Goal: Submit feedback/report problem

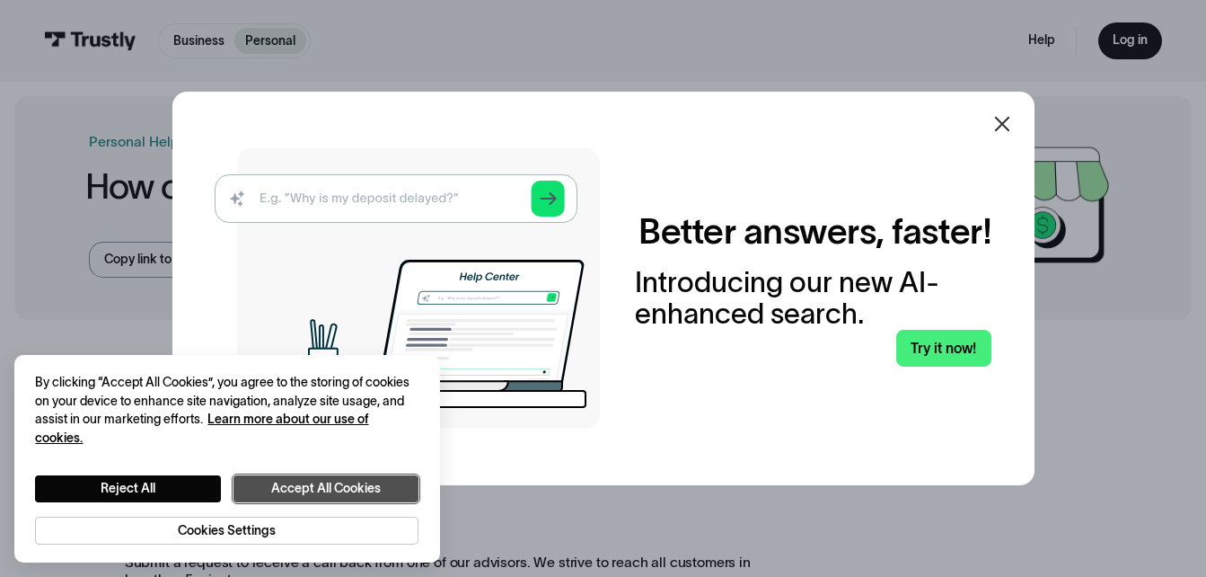
click at [295, 492] on button "Accept All Cookies" at bounding box center [326, 488] width 185 height 27
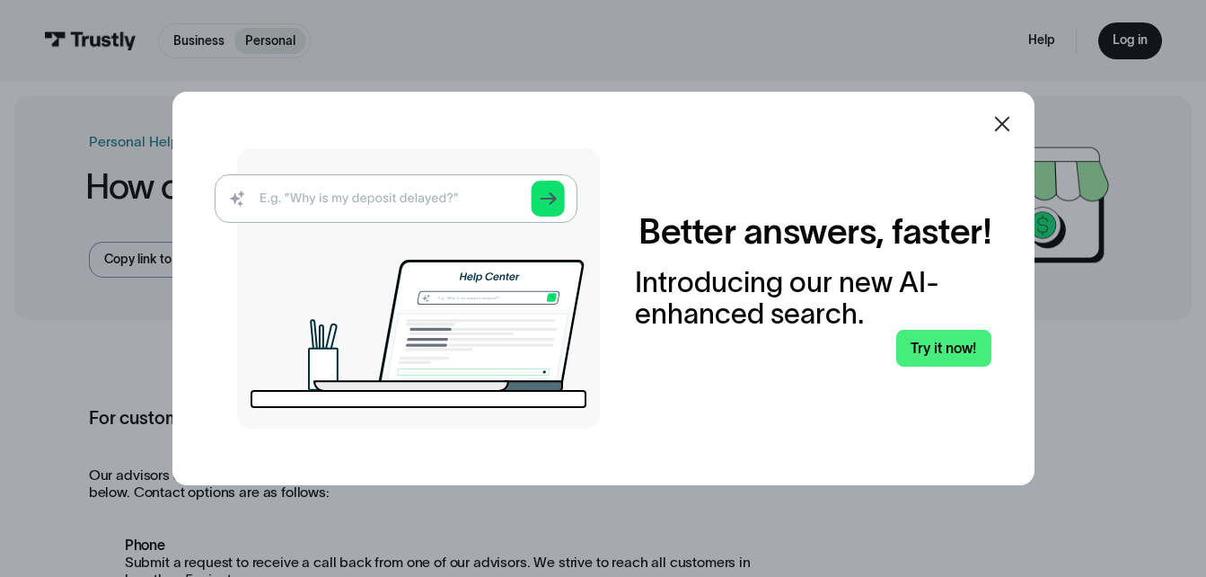
click at [1006, 120] on icon at bounding box center [1001, 123] width 15 height 15
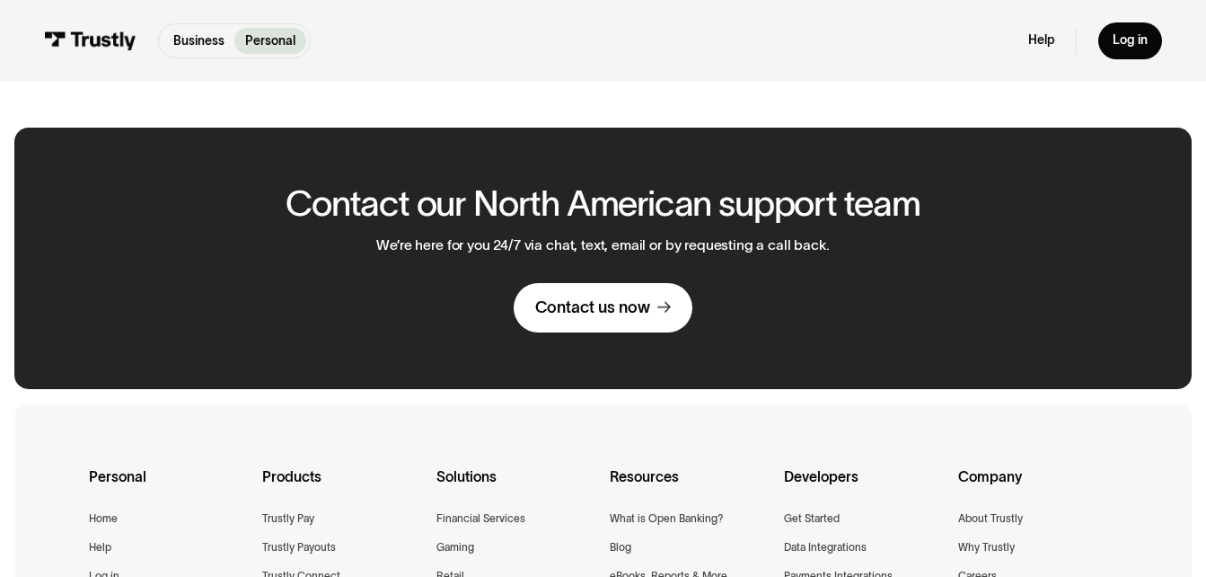
scroll to position [1230, 0]
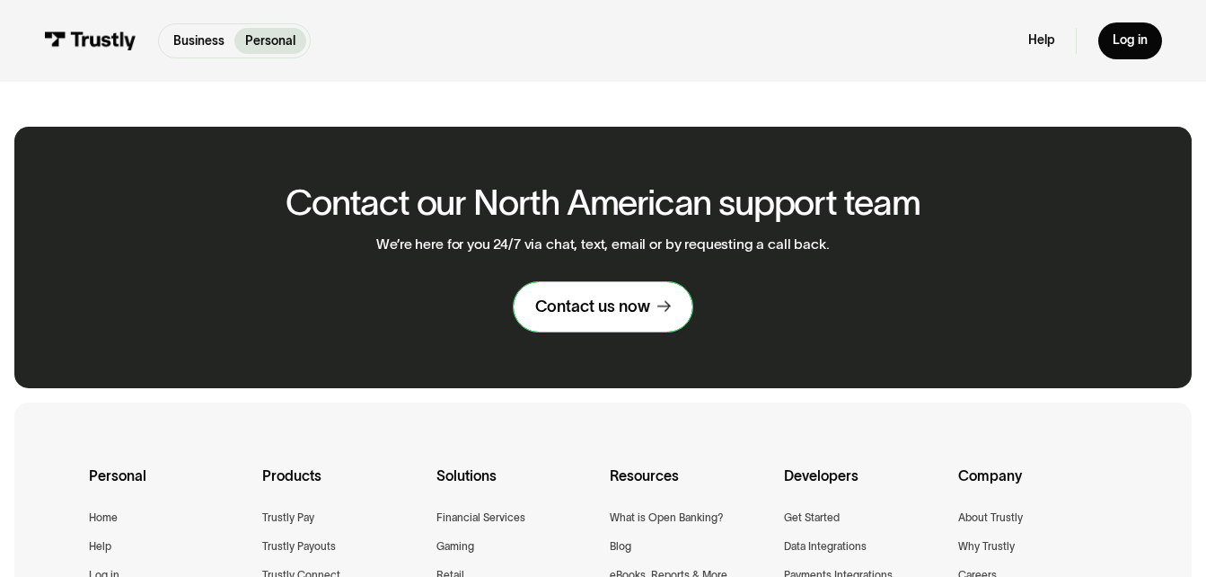
click at [582, 304] on div "Contact us now" at bounding box center [592, 306] width 115 height 21
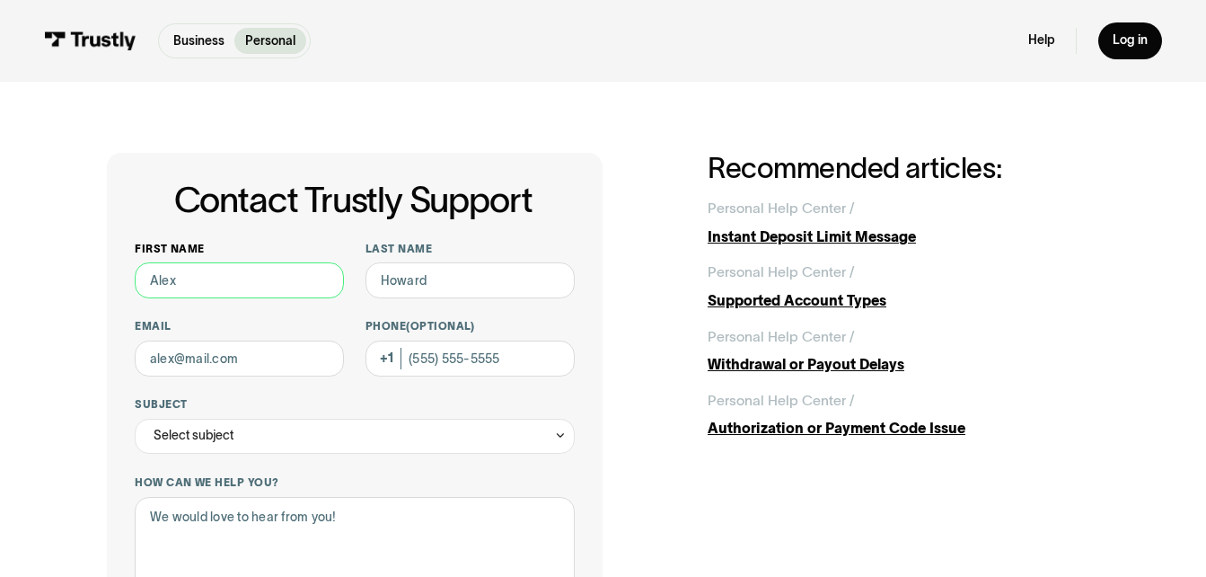
click at [261, 279] on input "First name" at bounding box center [239, 279] width 209 height 35
type input "Lewis"
type input "Martin"
type input "martinlewis64@yahoo.com"
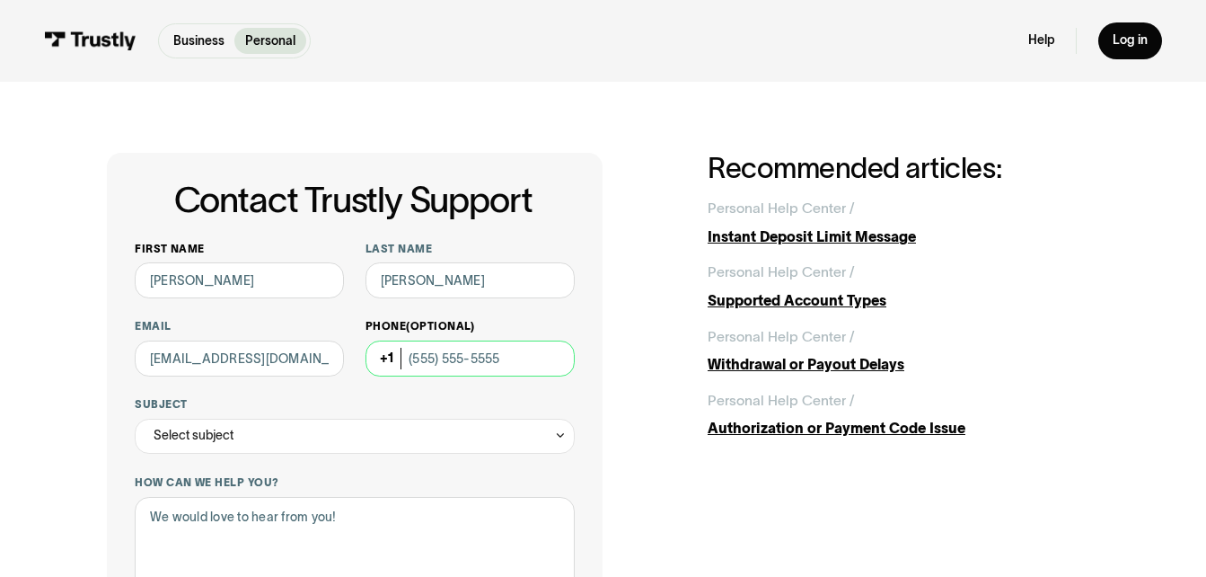
click at [459, 363] on input "Phone (Optional)" at bounding box center [470, 357] width 209 height 35
type input "(810) 335-9690"
click at [304, 432] on div "Select subject" at bounding box center [355, 436] width 440 height 35
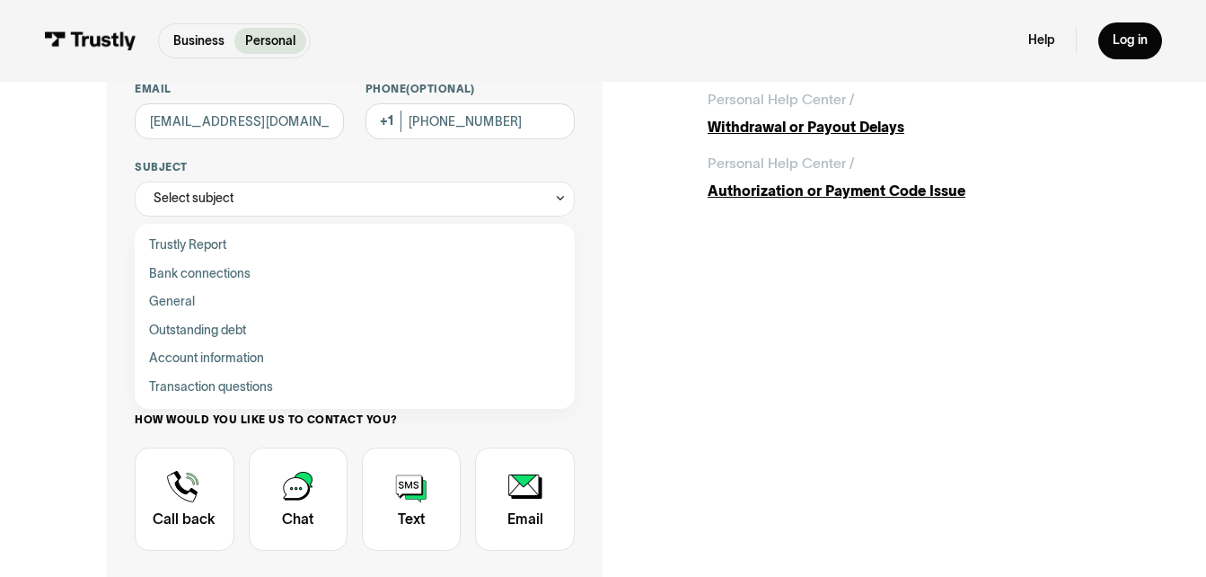
scroll to position [238, 0]
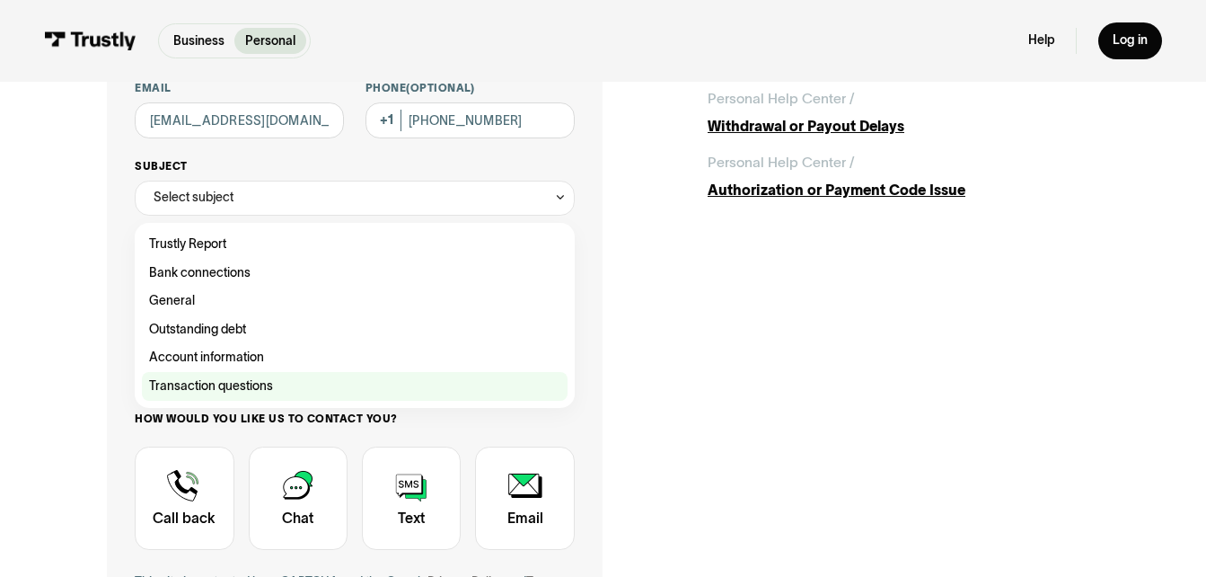
click at [171, 380] on div "Contact Trustly Support" at bounding box center [355, 386] width 426 height 29
type input "**********"
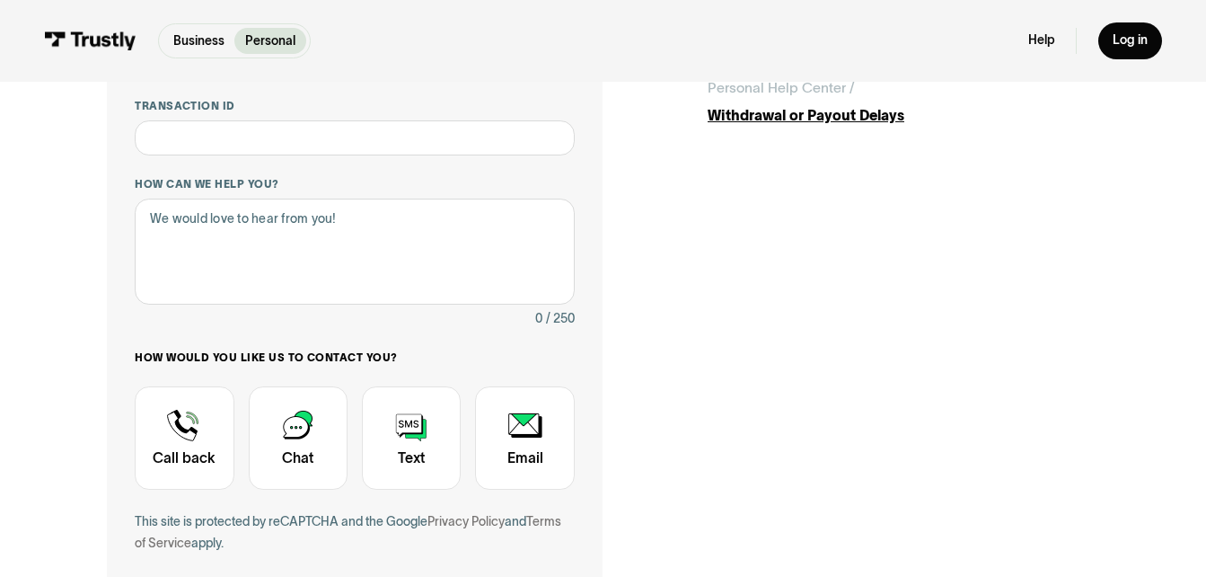
scroll to position [377, 0]
click at [184, 443] on div "Contact Trustly Support" at bounding box center [184, 436] width 99 height 103
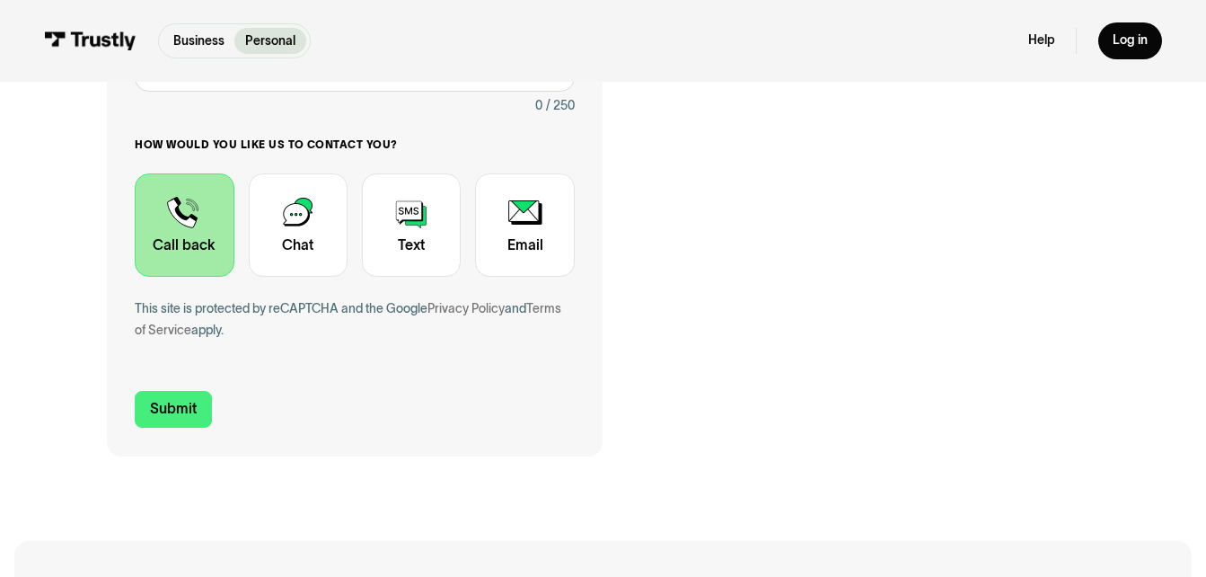
scroll to position [597, 0]
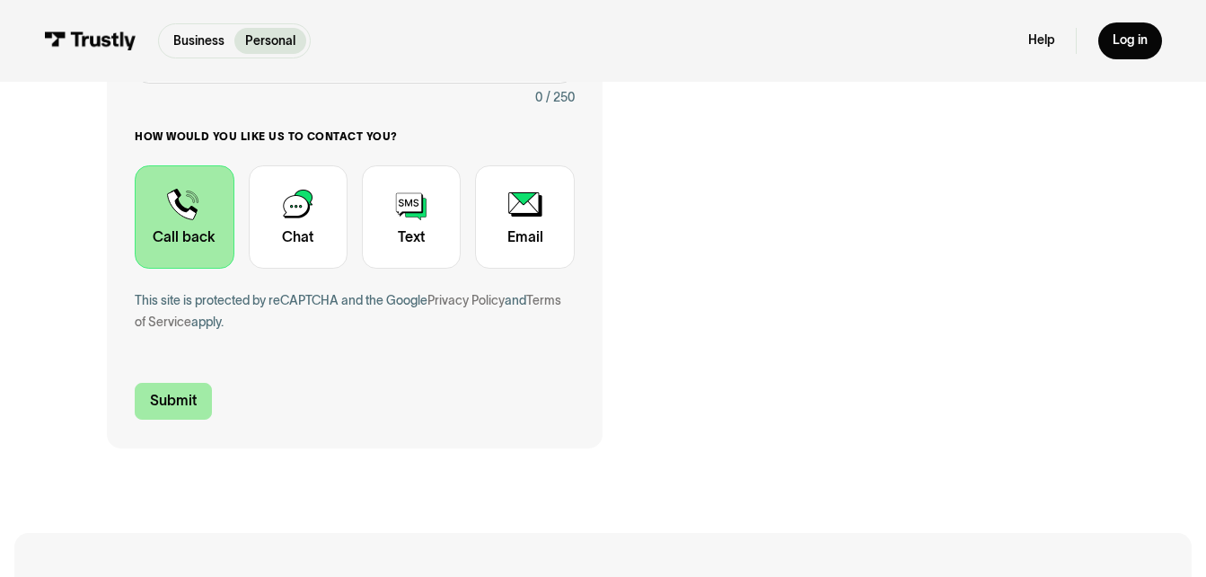
click at [181, 398] on input "Submit" at bounding box center [173, 401] width 77 height 37
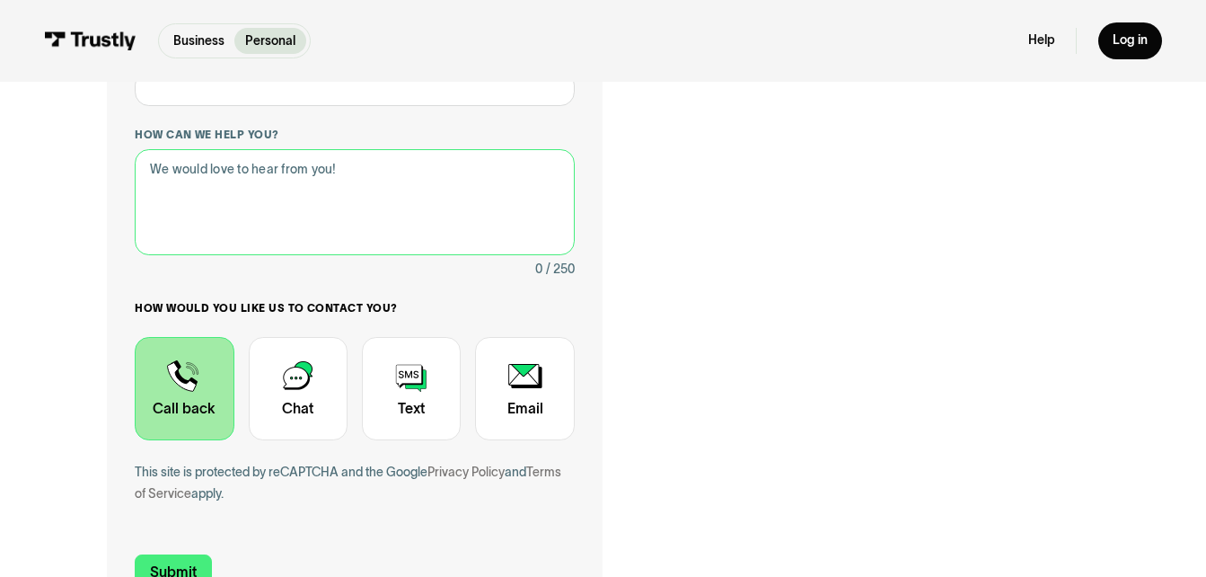
scroll to position [416, 0]
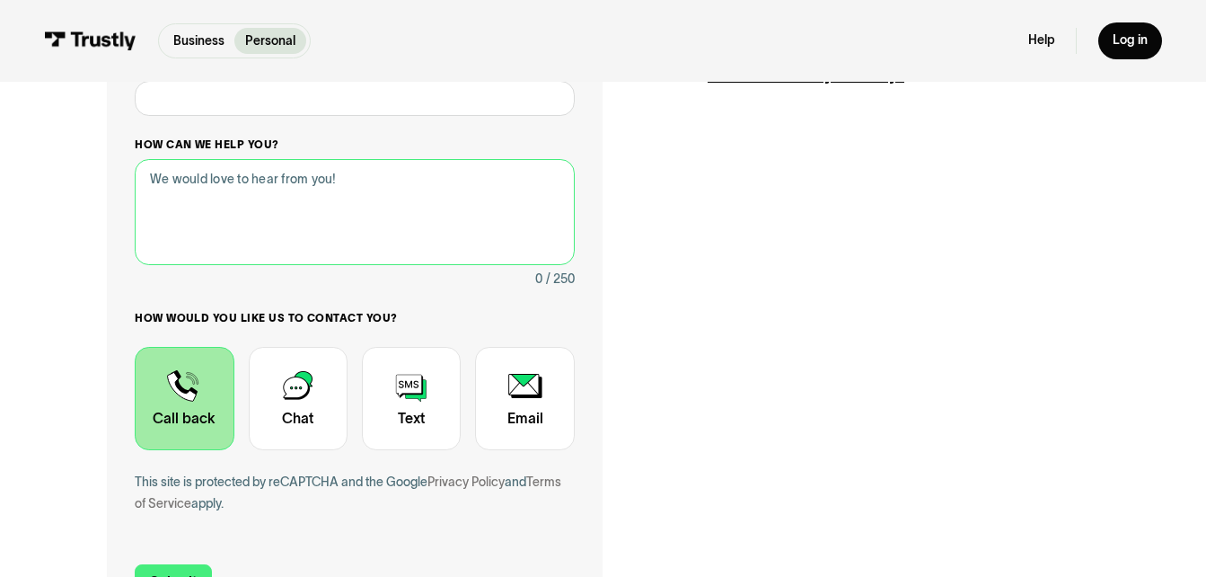
click at [207, 190] on textarea "How can we help you?" at bounding box center [355, 212] width 440 height 106
type textarea "I have 10 NSF fees at my bank over a 10 dollar withdraw request."
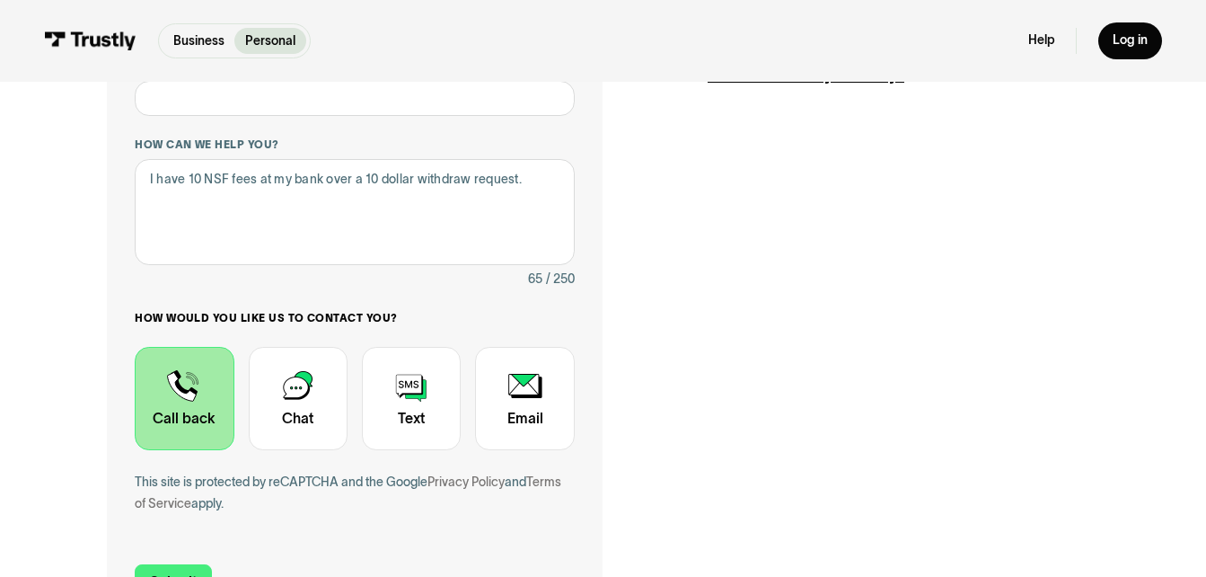
click at [191, 396] on div "Contact Trustly Support" at bounding box center [184, 398] width 99 height 103
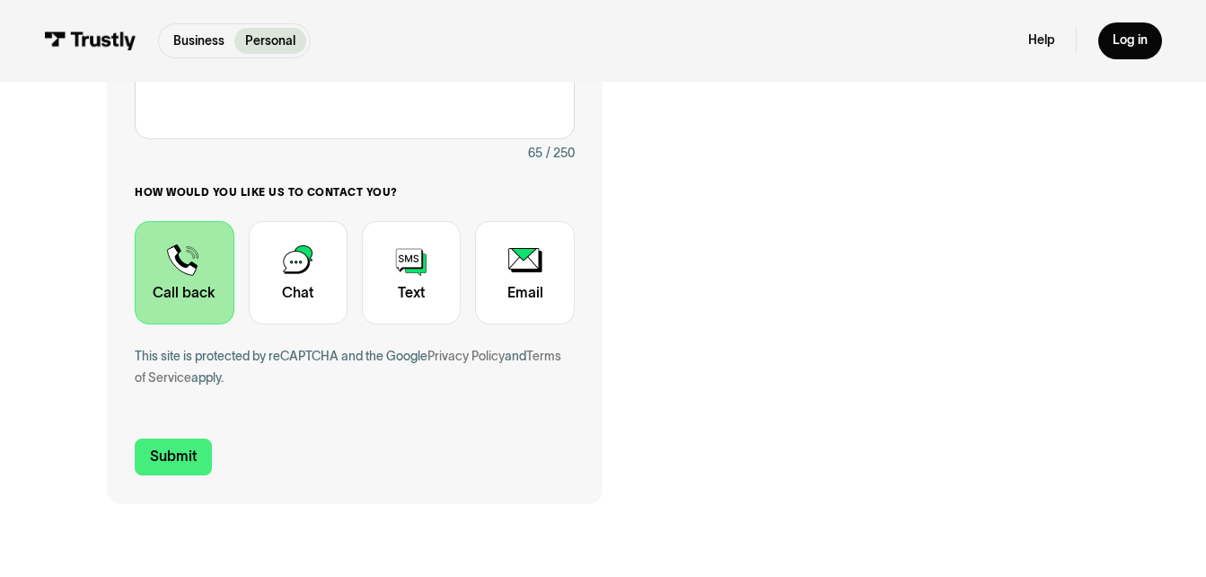
scroll to position [542, 0]
click at [181, 453] on input "Submit" at bounding box center [173, 455] width 77 height 37
type input "+18103359690"
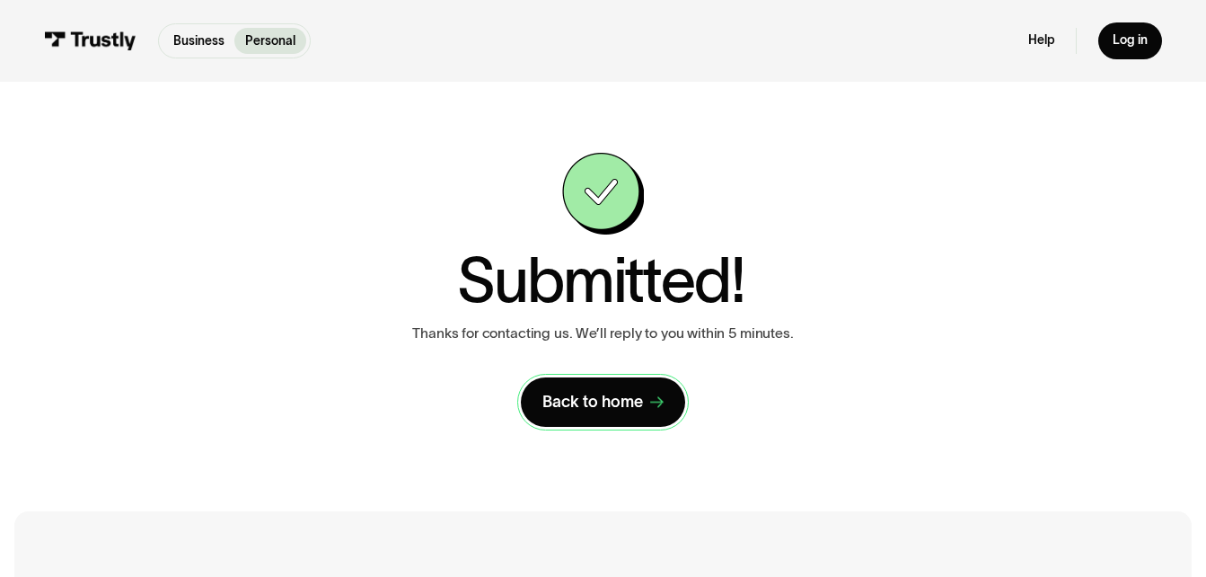
click at [588, 410] on div "Back to home" at bounding box center [592, 402] width 101 height 21
